Goal: Information Seeking & Learning: Learn about a topic

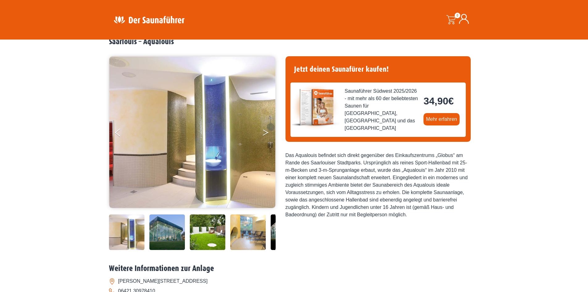
click at [269, 133] on button "Next" at bounding box center [269, 133] width 15 height 15
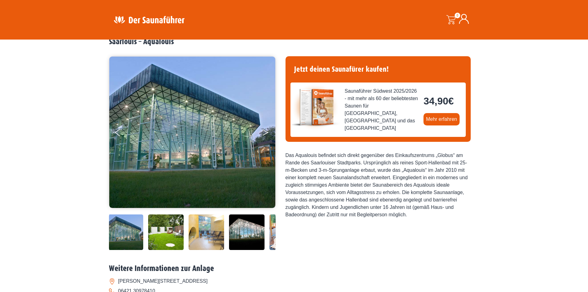
click at [269, 133] on button "Next" at bounding box center [269, 133] width 15 height 15
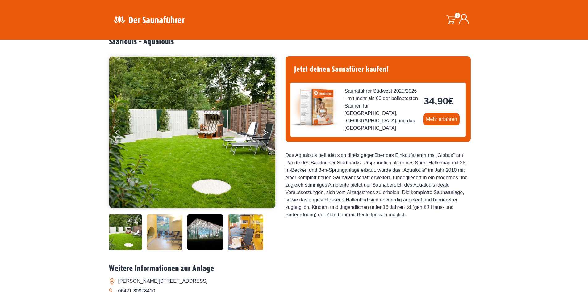
click at [269, 133] on button "Next" at bounding box center [269, 133] width 15 height 15
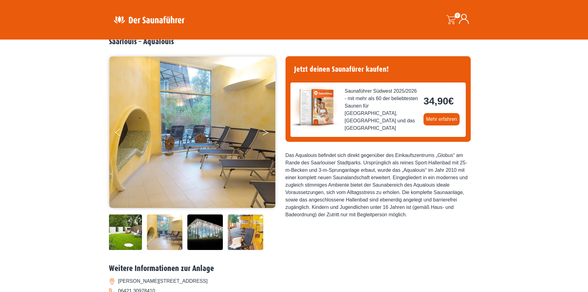
click at [269, 132] on button "Next" at bounding box center [269, 133] width 15 height 15
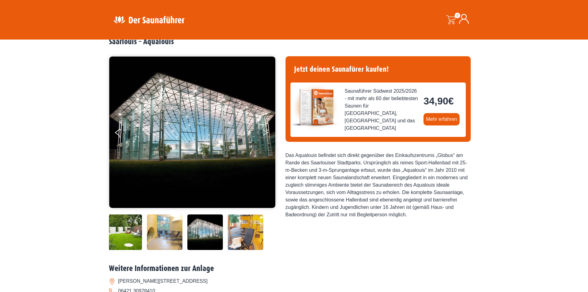
click at [269, 132] on button "Next" at bounding box center [269, 133] width 15 height 15
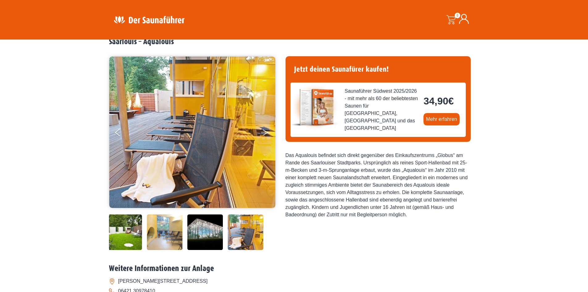
click at [269, 132] on button "Next" at bounding box center [269, 133] width 15 height 15
click at [265, 133] on button "Next" at bounding box center [269, 133] width 15 height 15
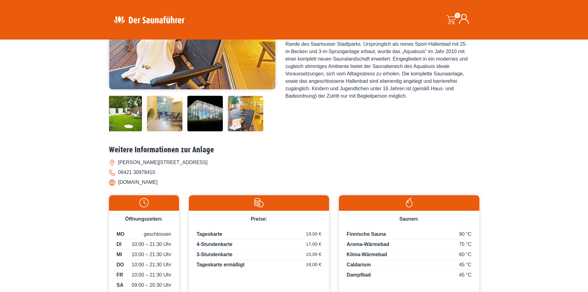
scroll to position [247, 0]
